Goal: Information Seeking & Learning: Learn about a topic

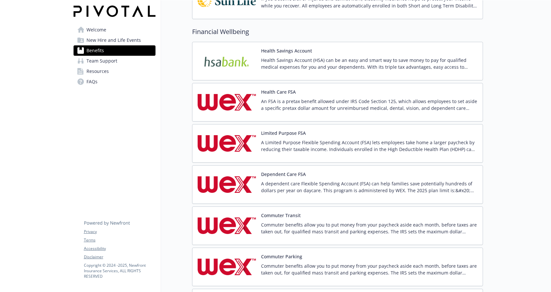
scroll to position [465, 0]
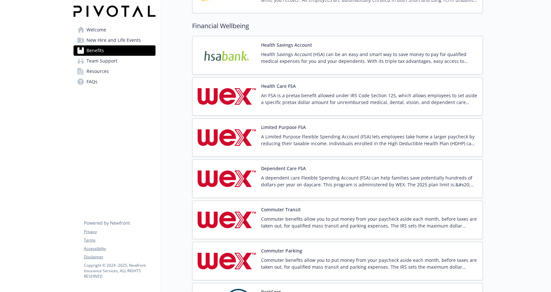
click at [294, 129] on button "Limited Purpose FSA" at bounding box center [283, 127] width 45 height 7
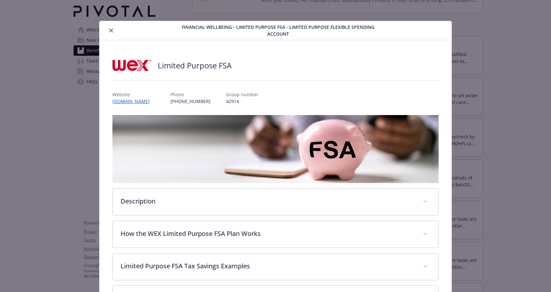
scroll to position [19, 0]
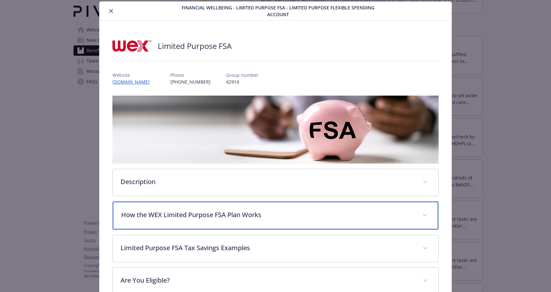
click at [270, 211] on p "How the WEX Limited Purpose FSA Plan Works" at bounding box center [267, 215] width 293 height 10
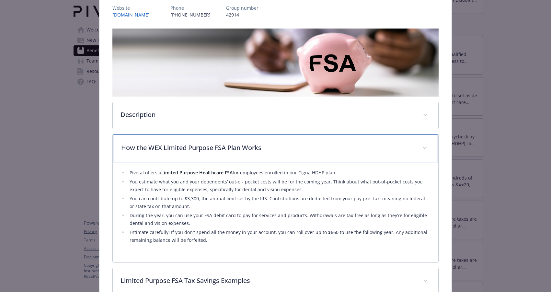
scroll to position [87, 0]
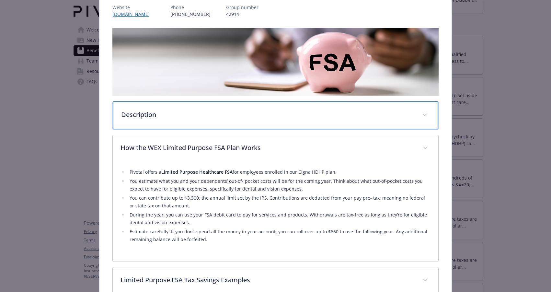
click at [254, 119] on div "Description" at bounding box center [276, 115] width 326 height 28
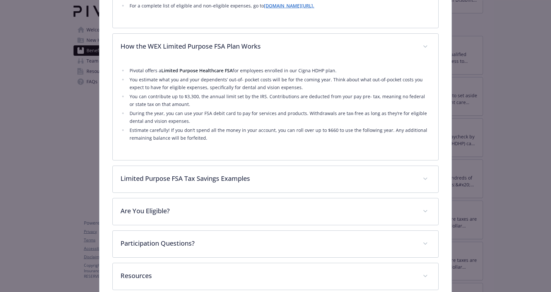
scroll to position [312, 0]
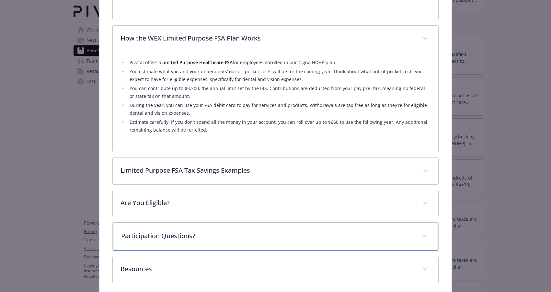
click at [246, 230] on div "Participation Questions?" at bounding box center [276, 237] width 326 height 28
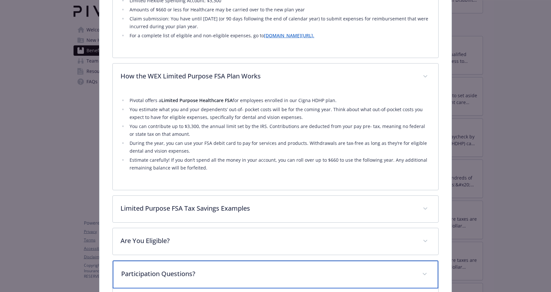
scroll to position [274, 0]
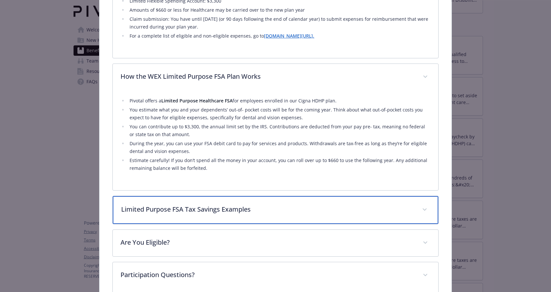
click at [240, 201] on div "Limited Purpose FSA Tax Savings Examples" at bounding box center [276, 210] width 326 height 28
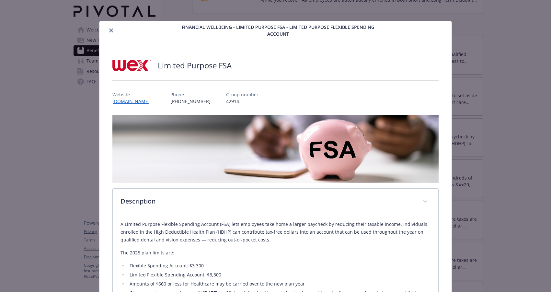
scroll to position [10, 0]
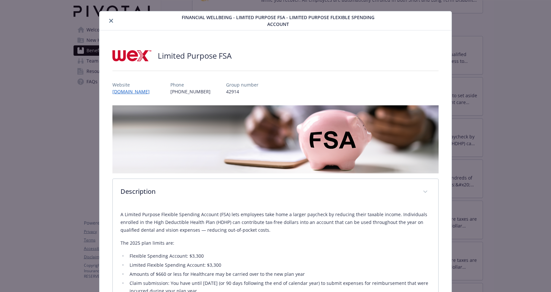
click at [108, 22] on button "close" at bounding box center [111, 21] width 8 height 8
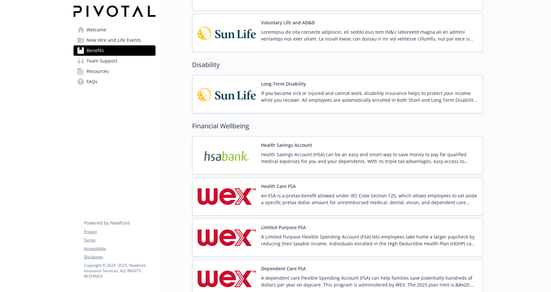
click at [250, 146] on img at bounding box center [227, 156] width 58 height 28
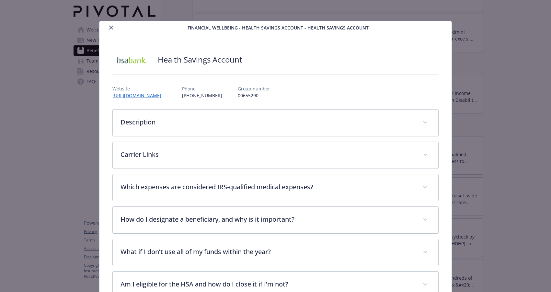
scroll to position [19, 0]
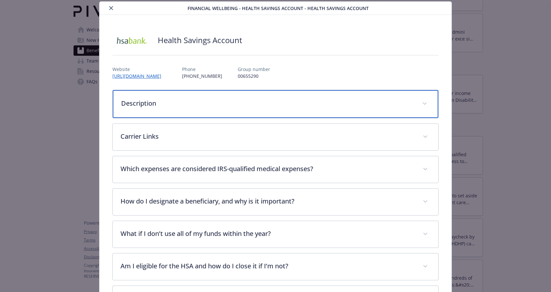
click at [289, 108] on div "Description" at bounding box center [276, 104] width 326 height 28
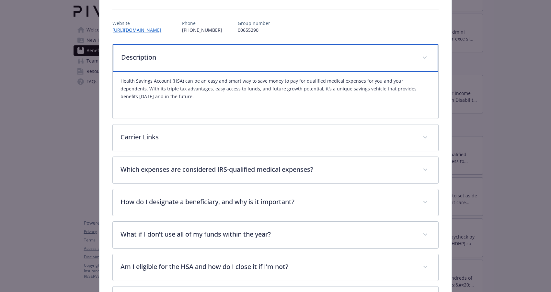
scroll to position [68, 0]
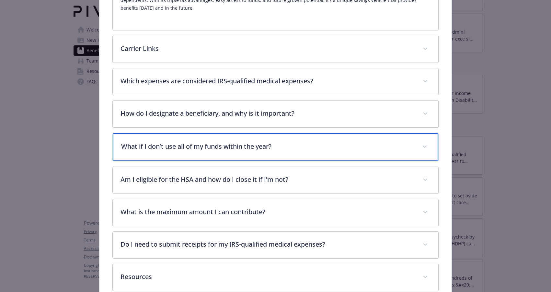
click at [266, 149] on p "What if I don’t use all of my funds within the year?" at bounding box center [267, 147] width 293 height 10
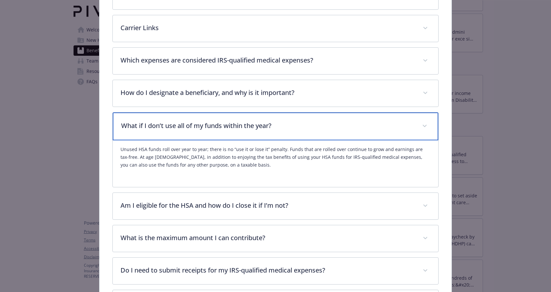
scroll to position [177, 0]
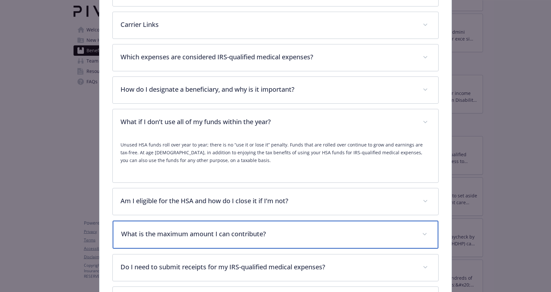
click at [153, 237] on p "What is the maximum amount I can contribute?" at bounding box center [267, 234] width 293 height 10
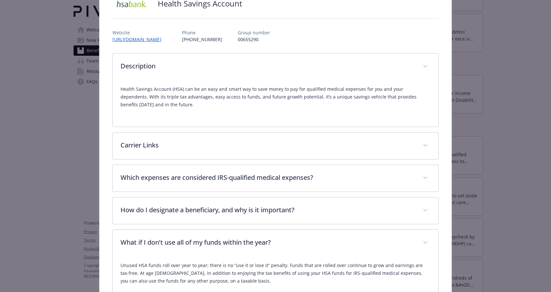
scroll to position [0, 0]
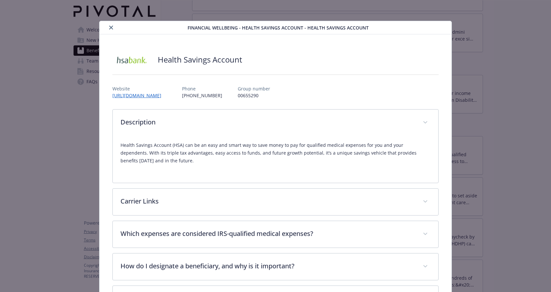
click at [111, 27] on icon "close" at bounding box center [111, 28] width 4 height 4
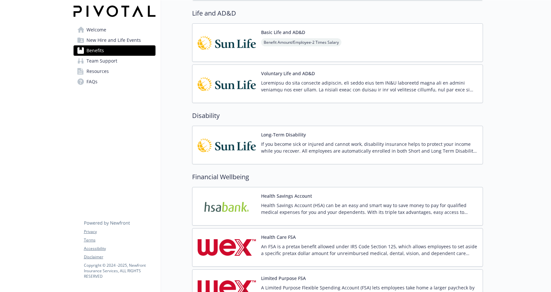
scroll to position [306, 0]
